Goal: Complete application form

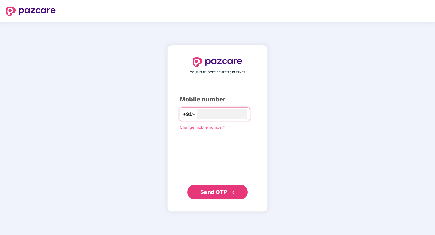
type input "**********"
click at [218, 193] on span "Send OTP" at bounding box center [213, 192] width 27 height 6
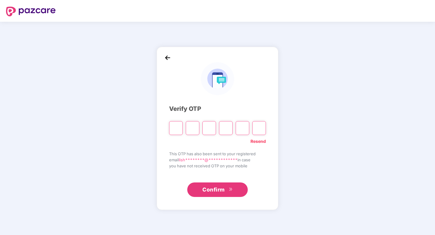
type input "*"
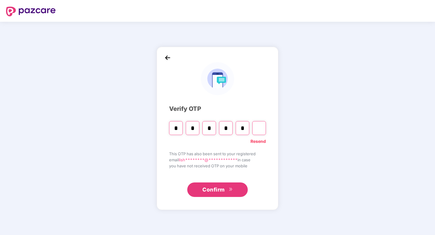
type input "*"
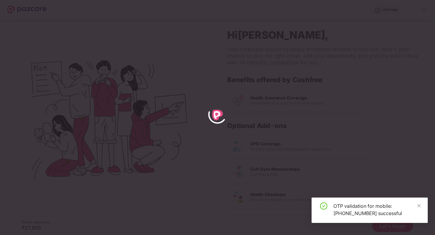
click at [421, 205] on div "OTP validation for mobile: [PHONE_NUMBER] successful" at bounding box center [370, 210] width 116 height 25
click at [420, 205] on icon "close" at bounding box center [419, 206] width 4 height 4
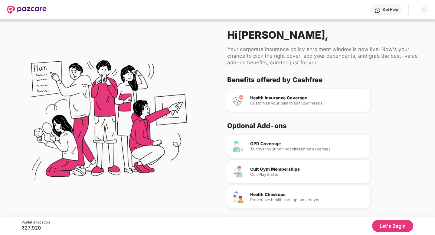
click at [322, 103] on div "Customise your plan to suit your needs!" at bounding box center [307, 103] width 115 height 4
click at [400, 226] on button "Let's Begin" at bounding box center [392, 226] width 41 height 12
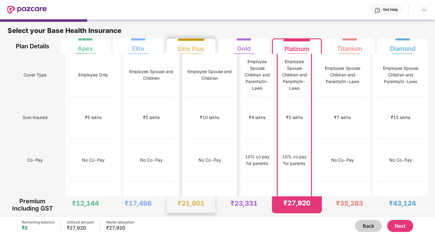
click at [186, 97] on div "₹10 lakhs" at bounding box center [209, 118] width 47 height 43
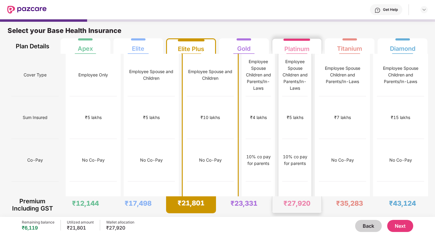
click at [298, 154] on div "10% co pay for parents" at bounding box center [294, 160] width 25 height 13
